Goal: Find specific page/section

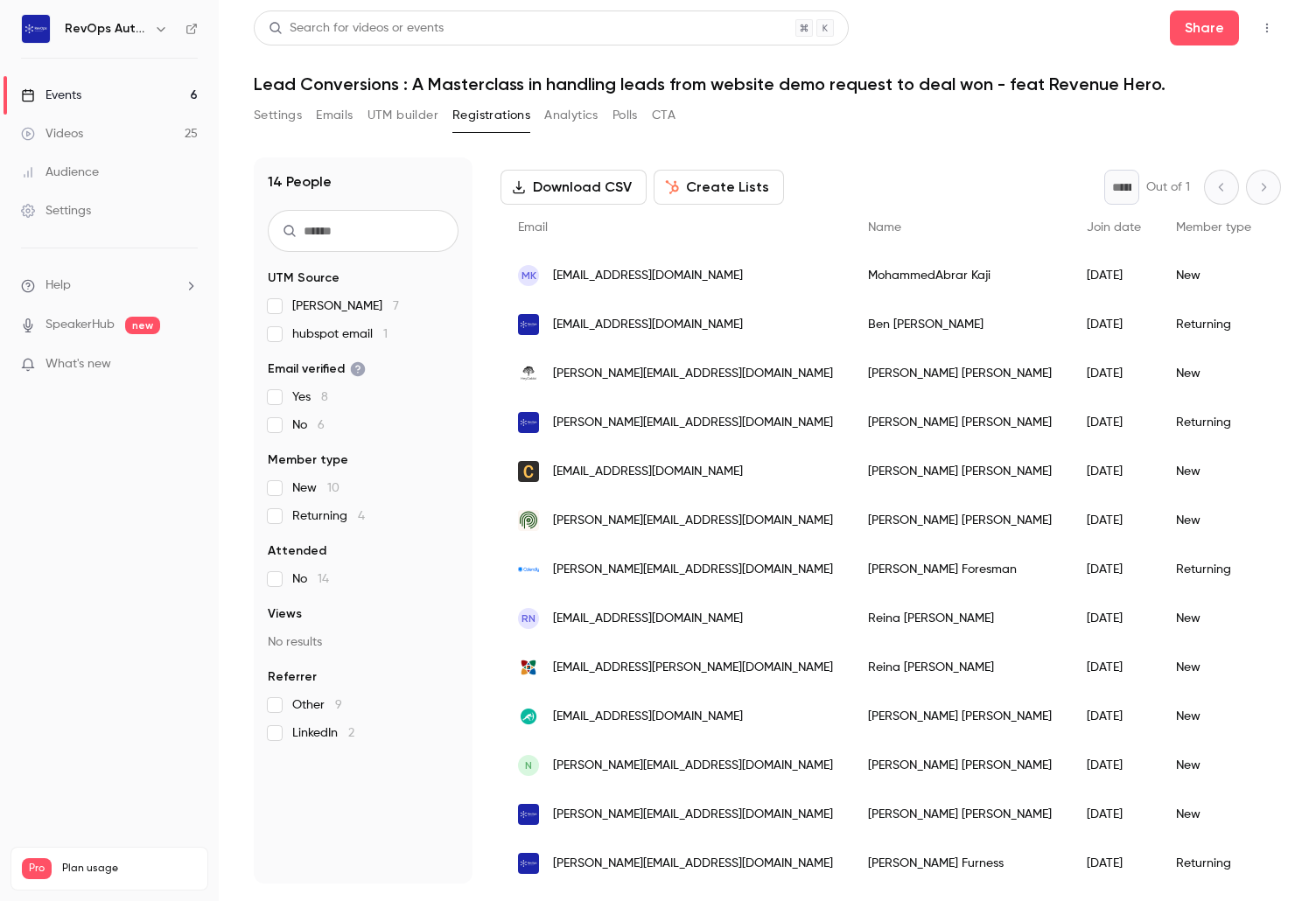
scroll to position [127, 0]
